Goal: Find specific page/section: Find specific page/section

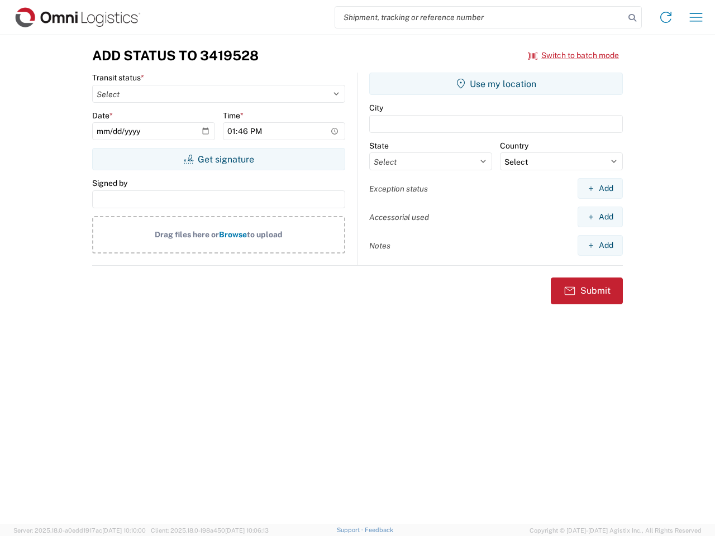
click at [480, 17] on input "search" at bounding box center [479, 17] width 289 height 21
click at [632, 18] on icon at bounding box center [632, 18] width 16 height 16
click at [666, 17] on icon at bounding box center [666, 17] width 18 height 18
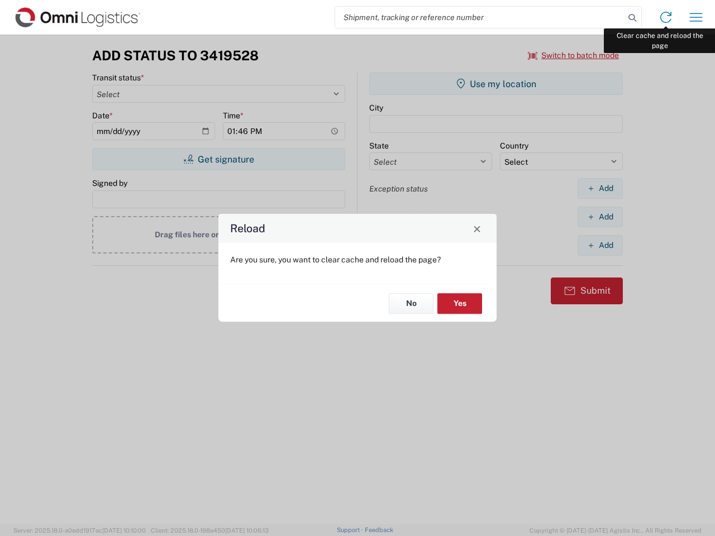
click at [696, 17] on div "Reload Are you sure, you want to clear cache and reload the page? No Yes" at bounding box center [357, 268] width 715 height 536
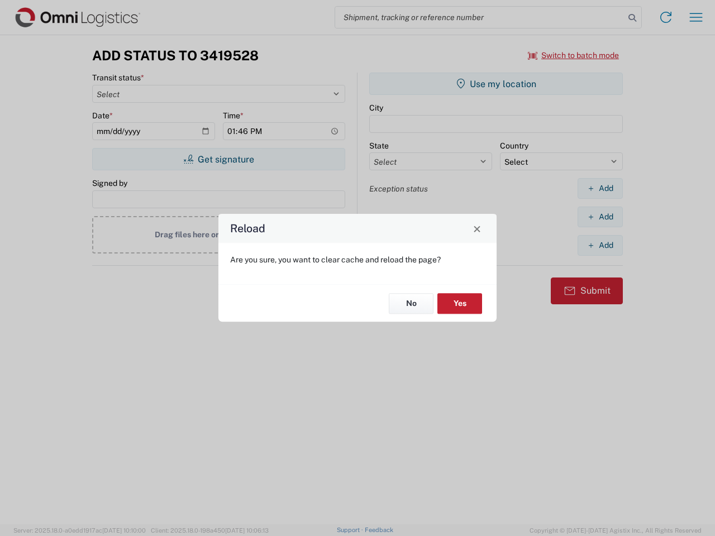
click at [574, 55] on div "Reload Are you sure, you want to clear cache and reload the page? No Yes" at bounding box center [357, 268] width 715 height 536
click at [218, 159] on div "Reload Are you sure, you want to clear cache and reload the page? No Yes" at bounding box center [357, 268] width 715 height 536
click at [496, 84] on div "Reload Are you sure, you want to clear cache and reload the page? No Yes" at bounding box center [357, 268] width 715 height 536
click at [600, 188] on div "Reload Are you sure, you want to clear cache and reload the page? No Yes" at bounding box center [357, 268] width 715 height 536
click at [600, 217] on div "Reload Are you sure, you want to clear cache and reload the page? No Yes" at bounding box center [357, 268] width 715 height 536
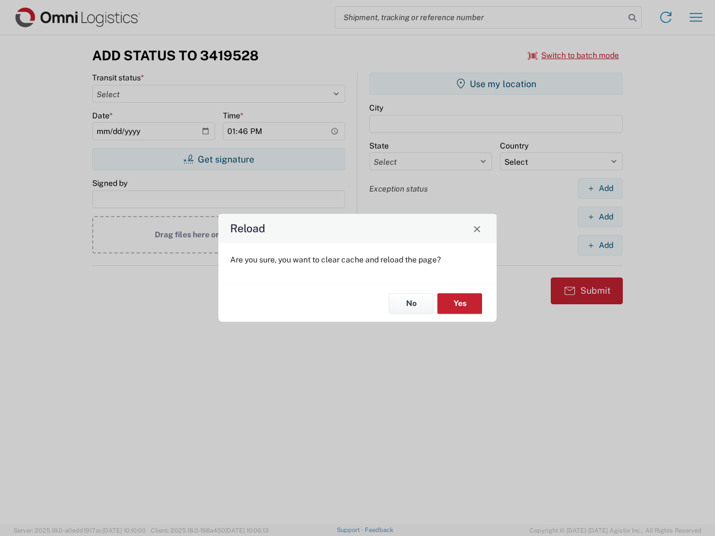
click at [600, 245] on div "Reload Are you sure, you want to clear cache and reload the page? No Yes" at bounding box center [357, 268] width 715 height 536
